Goal: Find specific page/section: Find specific page/section

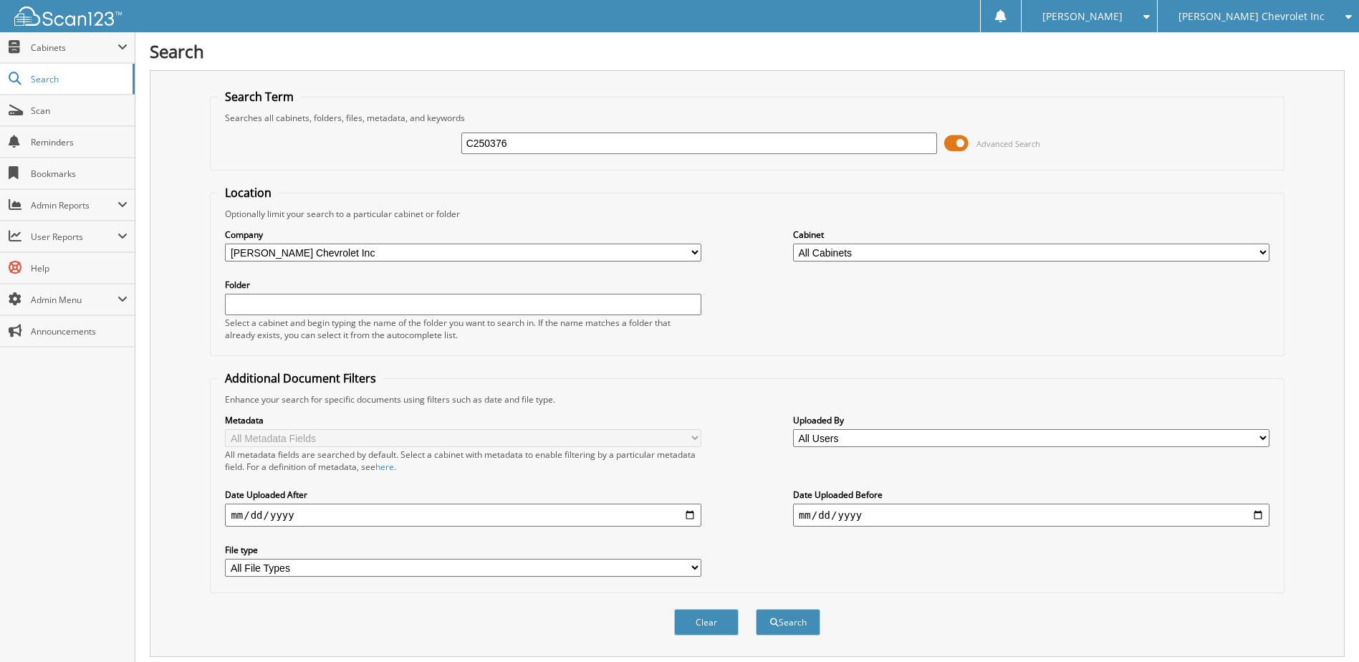
type input "C250376"
click at [756, 609] on button "Search" at bounding box center [788, 622] width 64 height 26
drag, startPoint x: 525, startPoint y: 145, endPoint x: 273, endPoint y: 198, distance: 257.5
click at [302, 173] on form "Search Term Searches all cabinets, folders, files, metadata, and keywords C2503…" at bounding box center [747, 370] width 1074 height 562
type input "C250398"
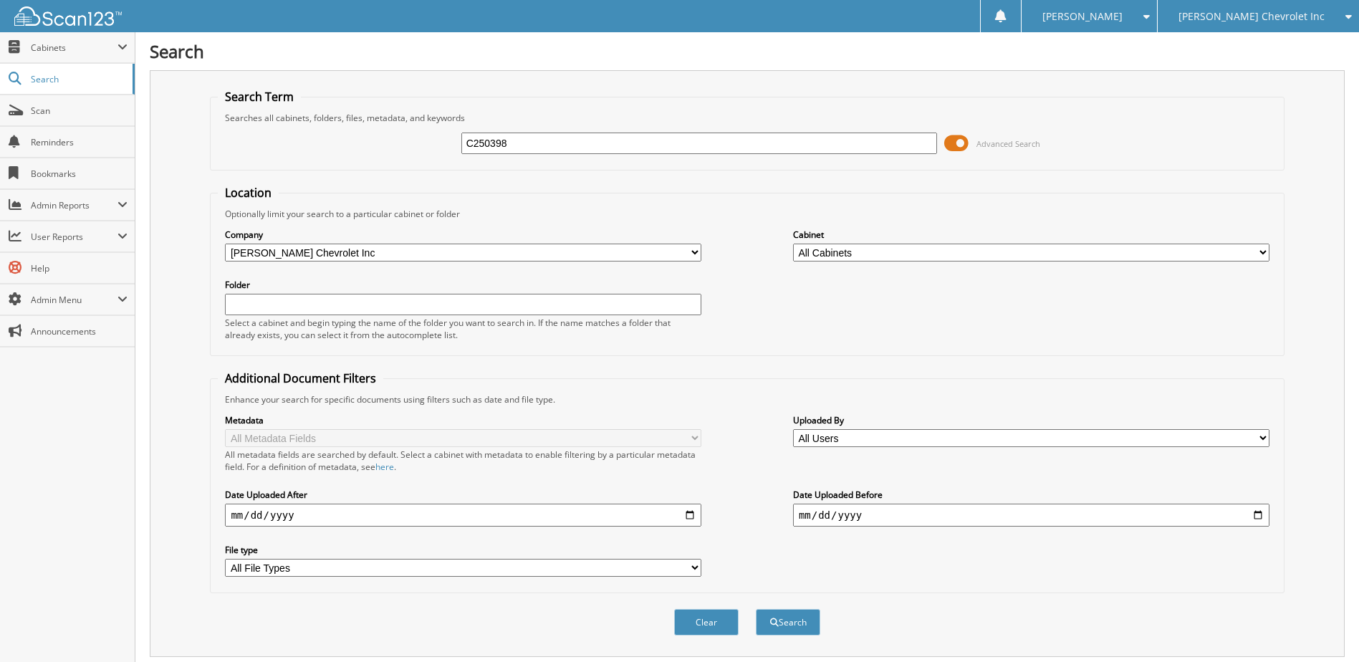
click at [756, 609] on button "Search" at bounding box center [788, 622] width 64 height 26
click at [797, 625] on button "Search" at bounding box center [788, 622] width 64 height 26
click at [1150, 18] on div "[PERSON_NAME]" at bounding box center [1088, 16] width 121 height 32
drag, startPoint x: 1137, startPoint y: 64, endPoint x: 1147, endPoint y: 49, distance: 18.7
click at [1137, 64] on link "Logout" at bounding box center [1088, 69] width 135 height 25
